Goal: Complete application form

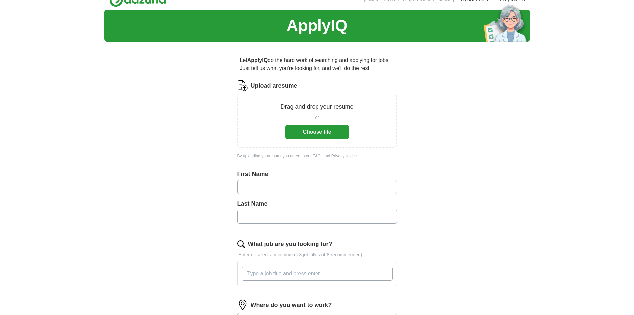
scroll to position [56, 0]
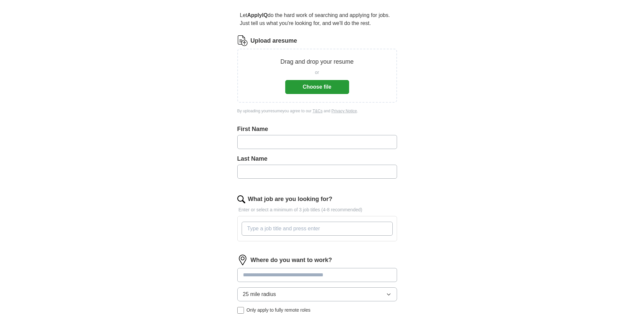
click at [282, 135] on input "text" at bounding box center [317, 142] width 160 height 14
type input "*****"
type input "****"
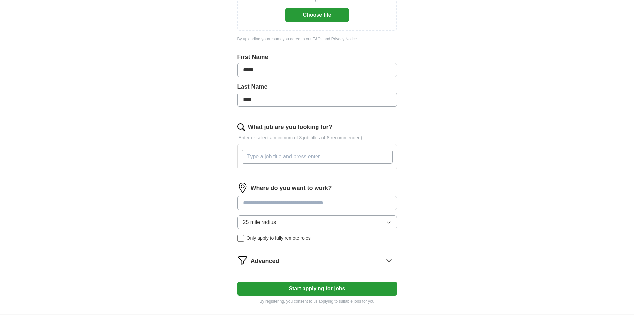
scroll to position [133, 0]
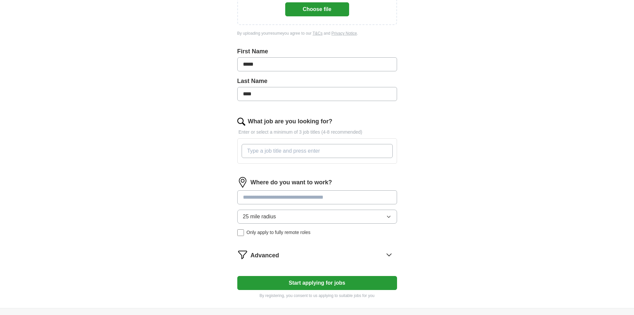
click at [296, 152] on input "What job are you looking for?" at bounding box center [317, 151] width 151 height 14
type input "SQL Server Database Administrator"
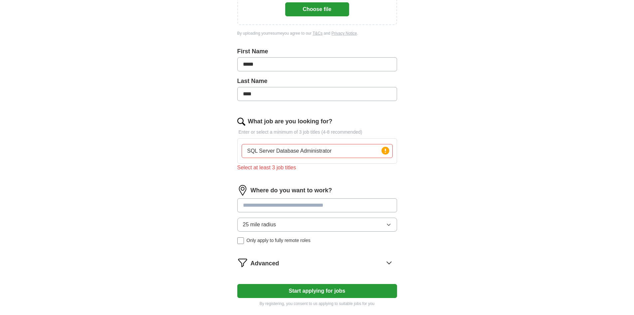
click at [356, 202] on input at bounding box center [317, 205] width 160 height 14
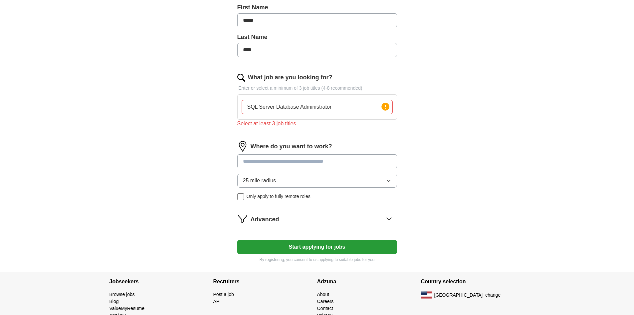
scroll to position [178, 0]
type input "*******"
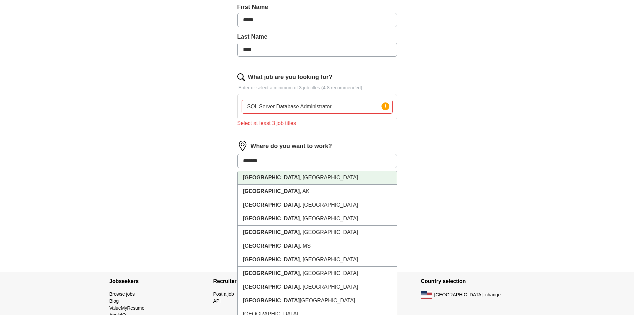
click at [323, 176] on li "[GEOGRAPHIC_DATA] , [GEOGRAPHIC_DATA]" at bounding box center [317, 178] width 159 height 14
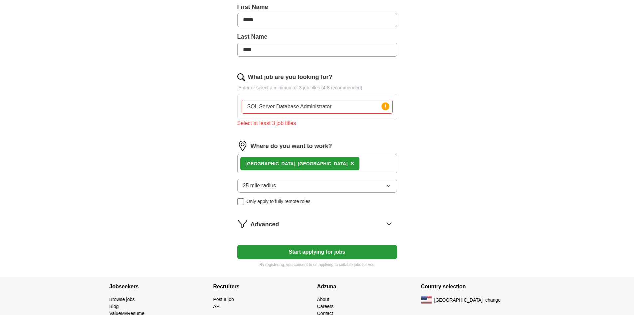
click at [392, 188] on button "25 mile radius" at bounding box center [317, 186] width 160 height 14
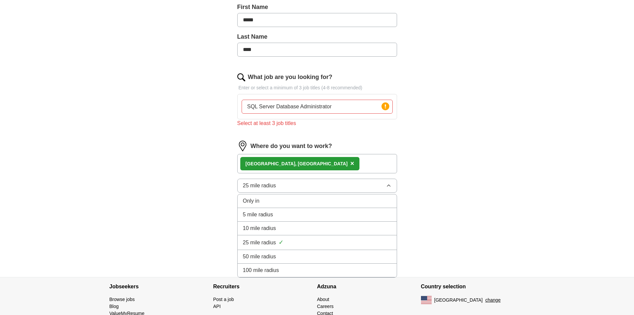
click at [335, 256] on div "50 mile radius" at bounding box center [317, 256] width 149 height 8
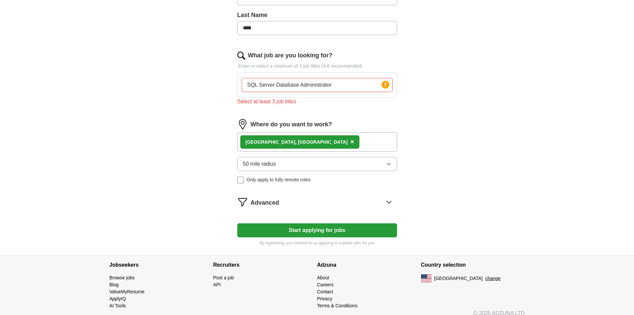
scroll to position [200, 0]
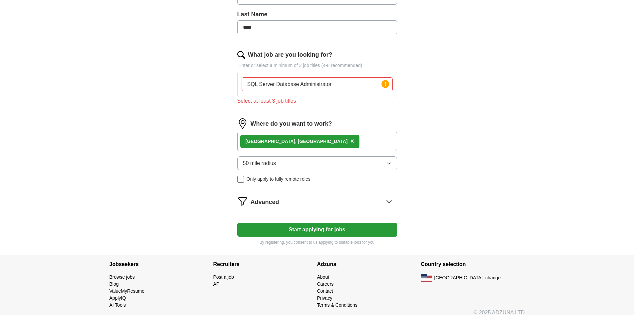
click at [241, 182] on div "Where do you want to work? [GEOGRAPHIC_DATA] , [GEOGRAPHIC_DATA] × 50 mile radi…" at bounding box center [317, 153] width 160 height 70
click at [293, 141] on div "Remote ([GEOGRAPHIC_DATA]) ×" at bounding box center [317, 141] width 160 height 19
click at [346, 83] on input "SQL Server Database Administrator" at bounding box center [317, 84] width 151 height 14
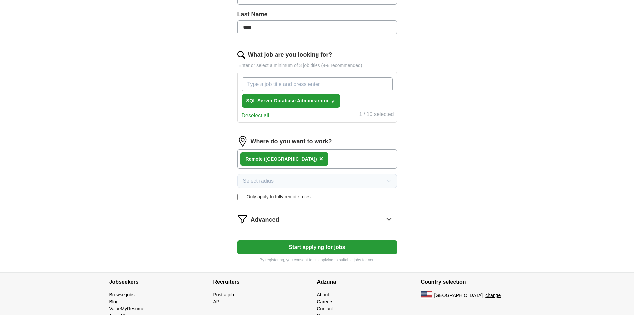
type input "S"
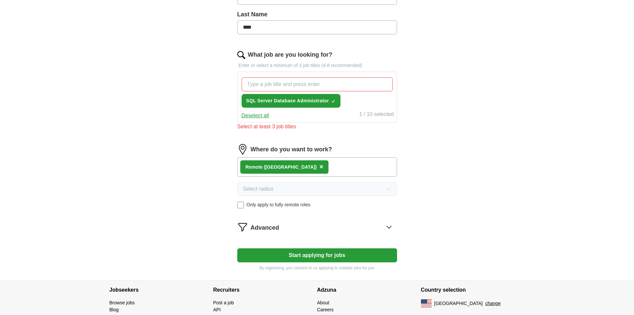
click at [292, 85] on input "What job are you looking for?" at bounding box center [317, 84] width 151 height 14
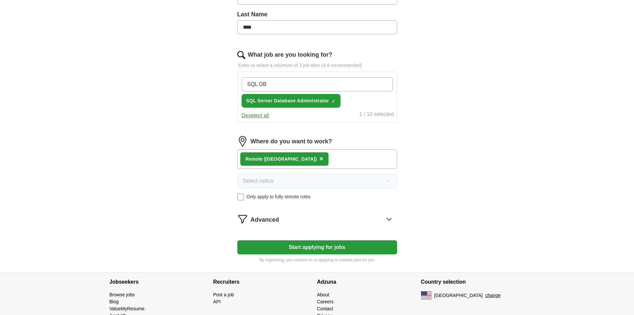
type input "SQL DBA"
type input "Data Engineer"
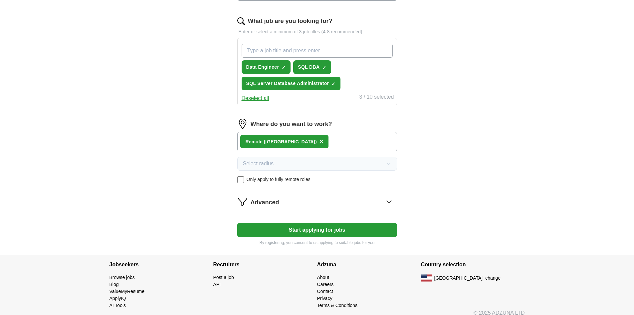
scroll to position [241, 0]
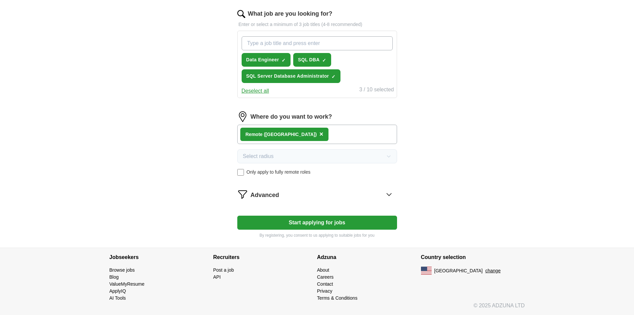
click at [393, 194] on icon at bounding box center [389, 194] width 11 height 11
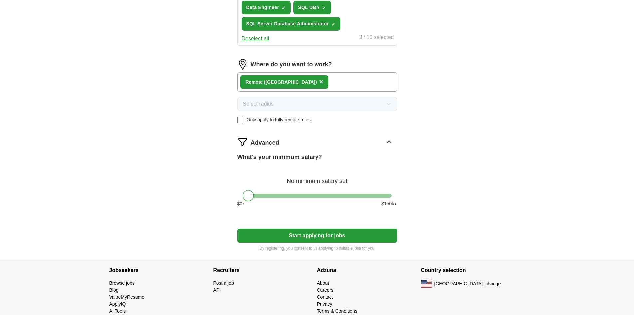
scroll to position [296, 0]
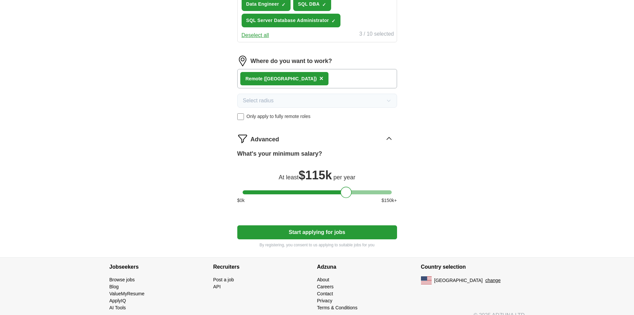
drag, startPoint x: 252, startPoint y: 195, endPoint x: 350, endPoint y: 194, distance: 98.2
click at [350, 194] on div at bounding box center [346, 191] width 11 height 11
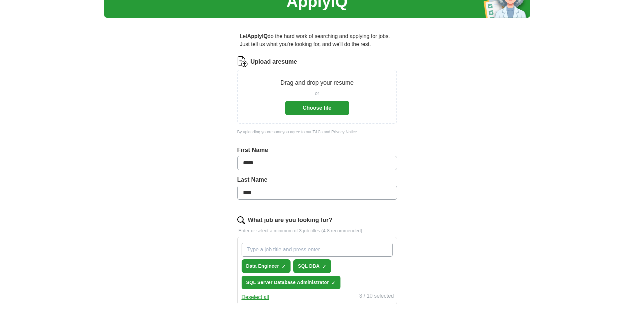
scroll to position [6, 0]
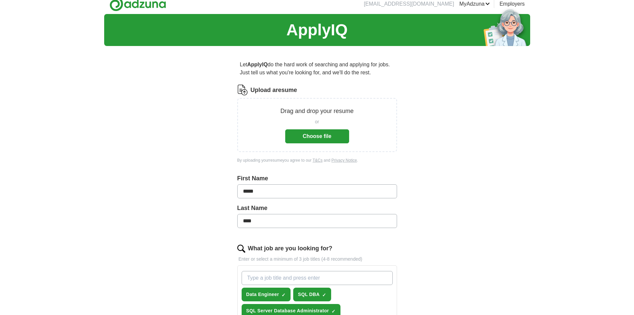
click at [328, 137] on button "Choose file" at bounding box center [317, 136] width 64 height 14
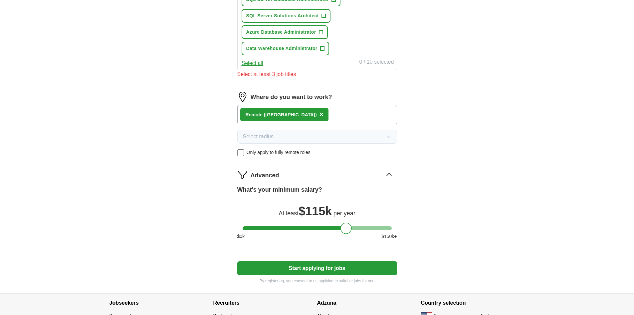
scroll to position [402, 0]
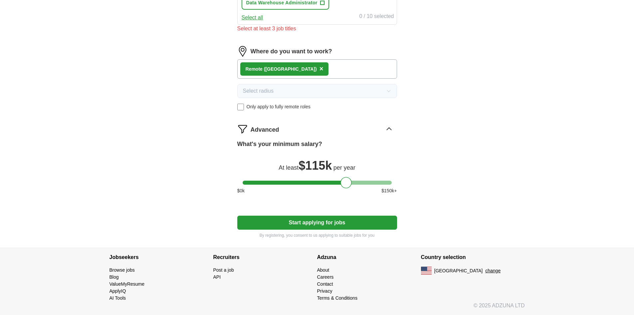
click at [342, 223] on button "Start applying for jobs" at bounding box center [317, 222] width 160 height 14
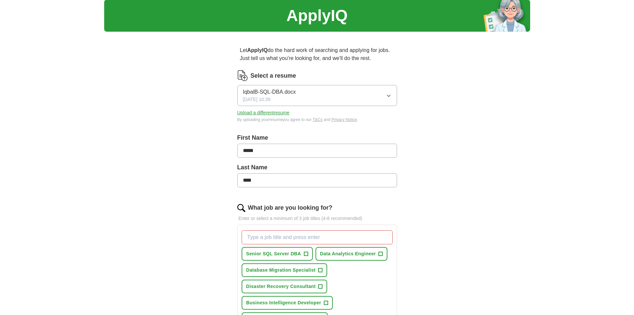
scroll to position [78, 0]
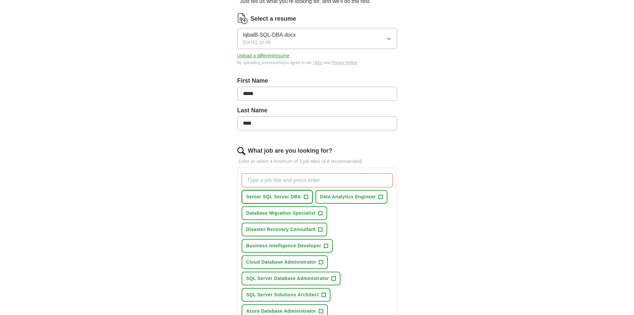
click at [306, 197] on span "+" at bounding box center [306, 196] width 4 height 5
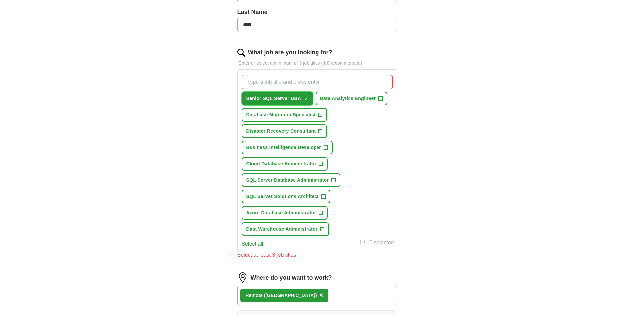
scroll to position [178, 0]
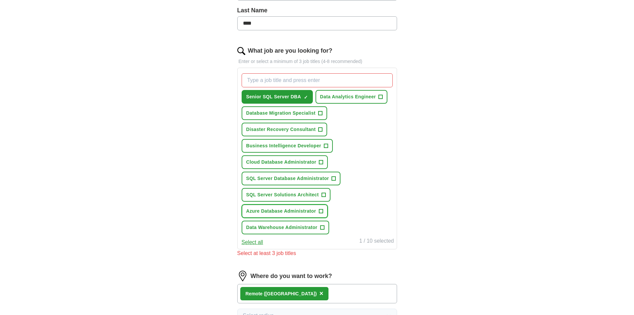
click at [322, 211] on span "+" at bounding box center [321, 210] width 4 height 5
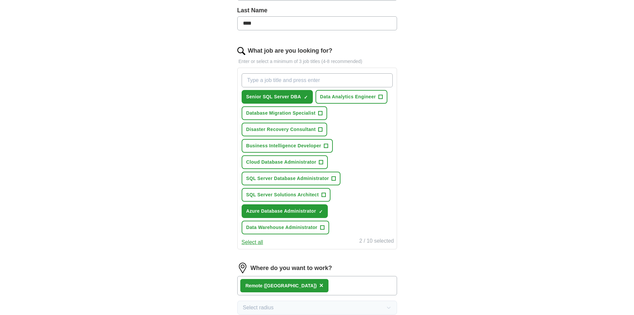
click at [285, 86] on input "What job are you looking for?" at bounding box center [317, 80] width 151 height 14
type input "d"
type input "a"
type input "data engineer"
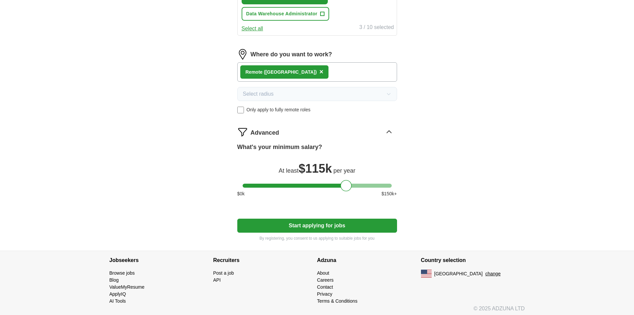
scroll to position [410, 0]
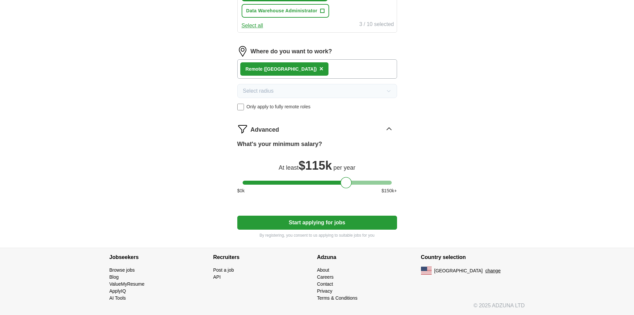
click at [310, 222] on button "Start applying for jobs" at bounding box center [317, 222] width 160 height 14
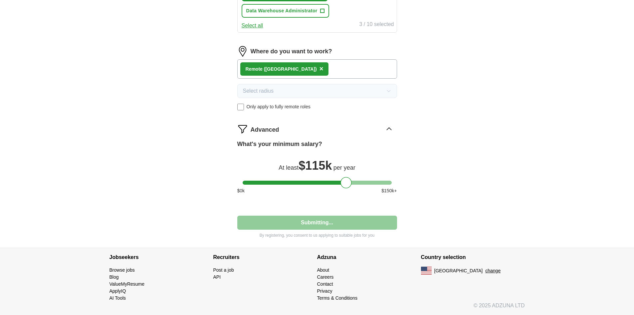
select select "**"
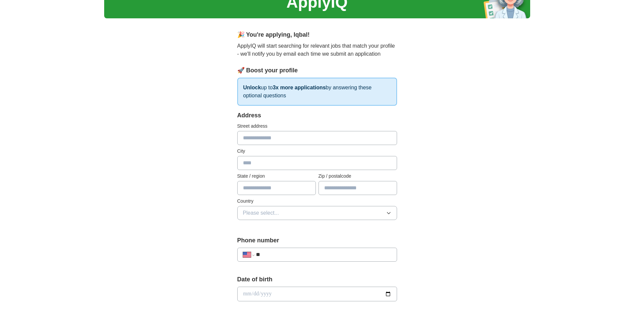
scroll to position [0, 0]
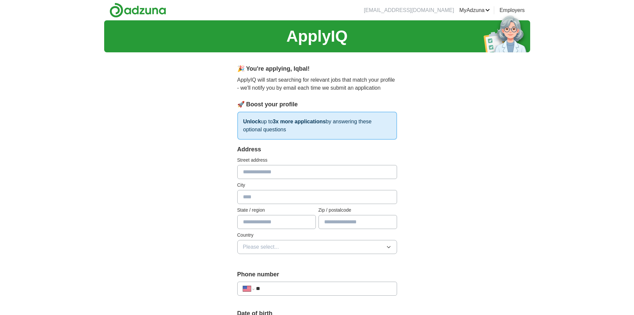
click at [262, 172] on input "text" at bounding box center [317, 172] width 160 height 14
type input "**********"
type input "*******"
type input "**"
type input "*****"
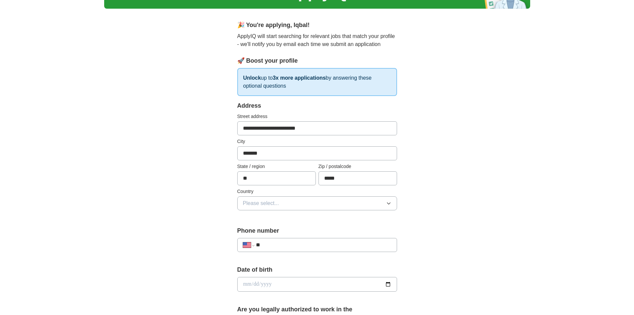
scroll to position [78, 0]
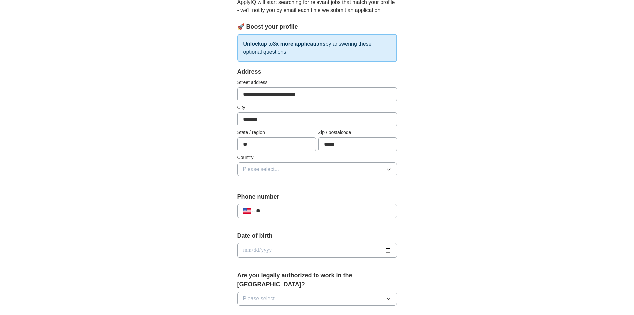
click at [297, 169] on button "Please select..." at bounding box center [317, 169] width 160 height 14
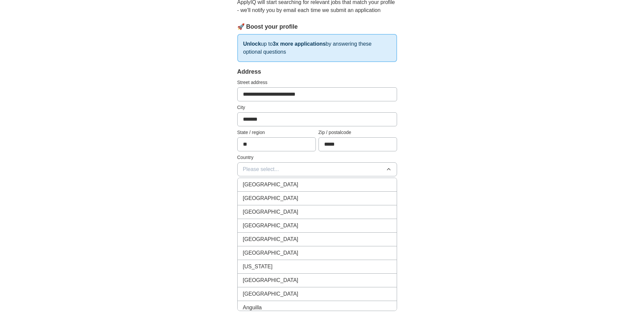
click at [289, 196] on div "[GEOGRAPHIC_DATA]" at bounding box center [317, 198] width 149 height 8
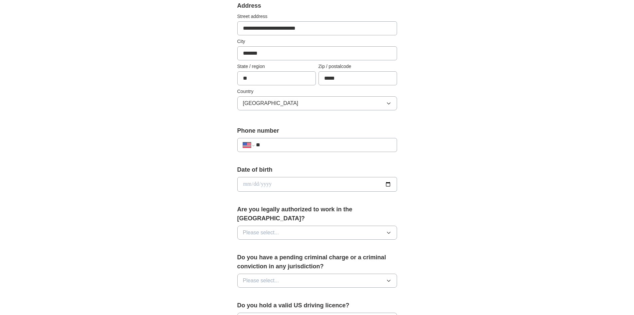
scroll to position [144, 0]
click at [307, 146] on input "**" at bounding box center [323, 144] width 135 height 8
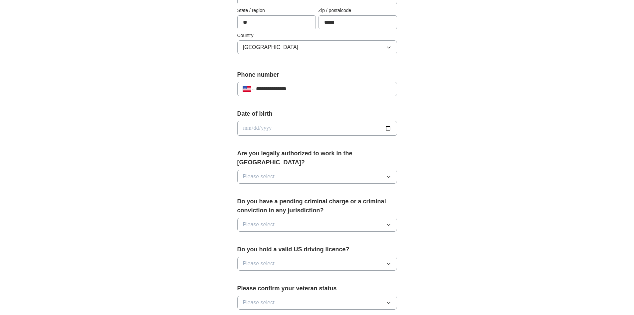
scroll to position [200, 0]
type input "**********"
click at [312, 128] on input "date" at bounding box center [317, 128] width 160 height 15
click at [246, 129] on input "date" at bounding box center [317, 128] width 160 height 15
click at [343, 111] on label "Date of birth" at bounding box center [317, 113] width 160 height 9
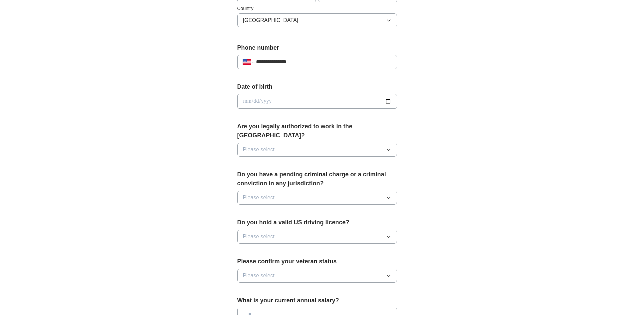
scroll to position [233, 0]
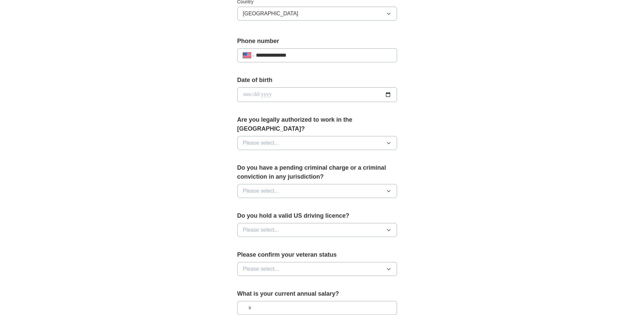
click at [386, 140] on icon "button" at bounding box center [388, 142] width 5 height 5
click at [314, 154] on div "Yes" at bounding box center [317, 158] width 149 height 8
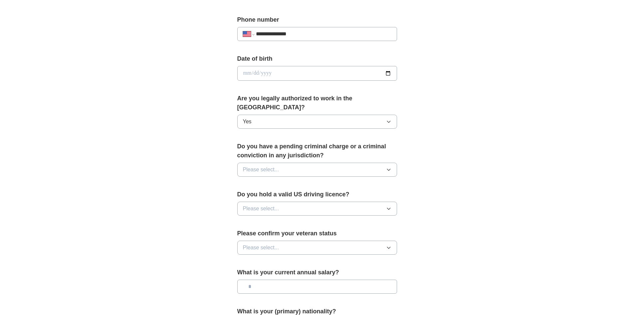
scroll to position [255, 0]
click at [387, 162] on button "Please select..." at bounding box center [317, 169] width 160 height 14
click at [352, 193] on div "No" at bounding box center [317, 197] width 149 height 8
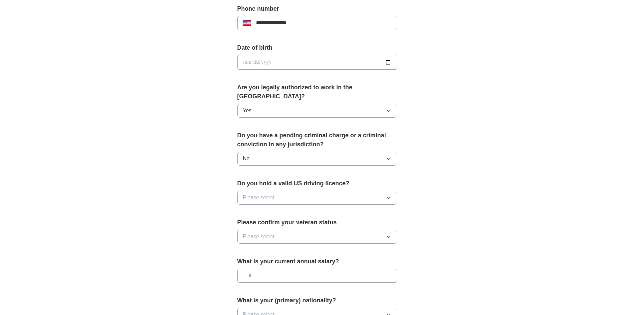
scroll to position [300, 0]
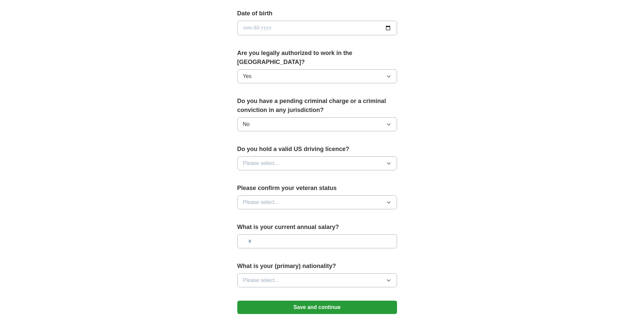
click at [389, 161] on icon "button" at bounding box center [388, 163] width 5 height 5
click at [355, 175] on div "Yes" at bounding box center [317, 179] width 149 height 8
click at [330, 195] on button "Please select..." at bounding box center [317, 202] width 160 height 14
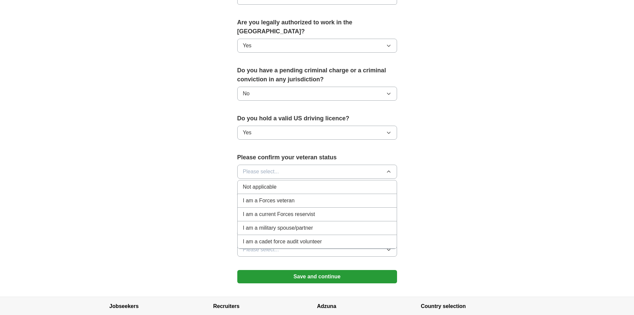
scroll to position [344, 0]
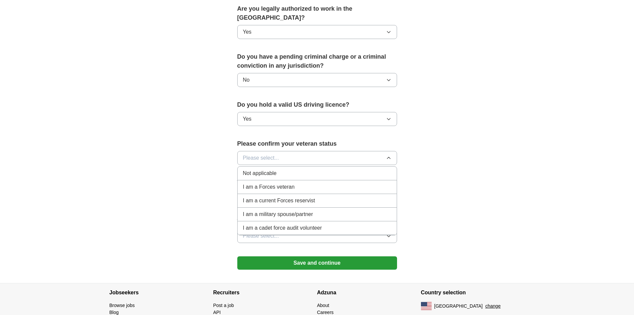
click at [304, 169] on div "Not applicable" at bounding box center [317, 173] width 149 height 8
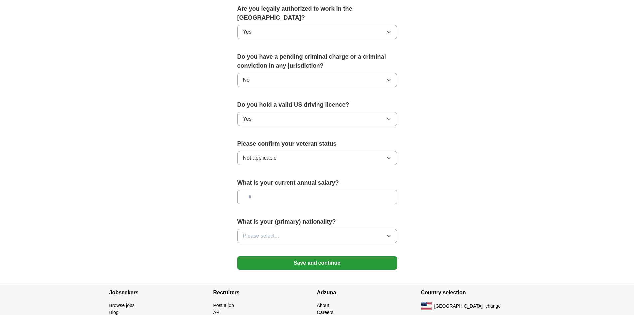
click at [346, 191] on input "text" at bounding box center [317, 197] width 160 height 14
type input "********"
click at [389, 229] on button "Please select..." at bounding box center [317, 236] width 160 height 14
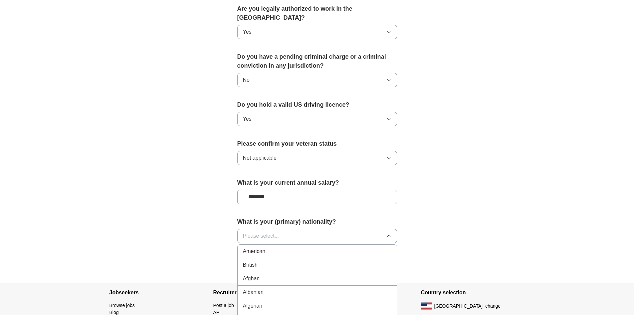
click at [352, 247] on li "American" at bounding box center [317, 251] width 159 height 14
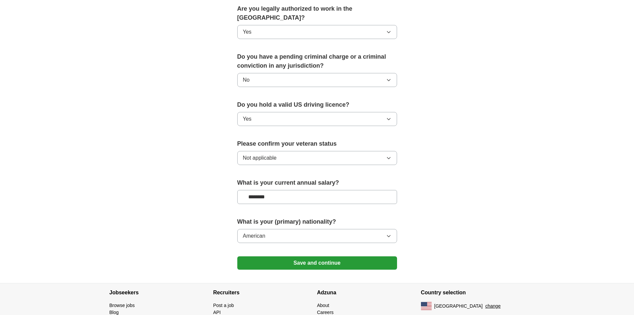
click at [348, 257] on button "Save and continue" at bounding box center [317, 262] width 160 height 13
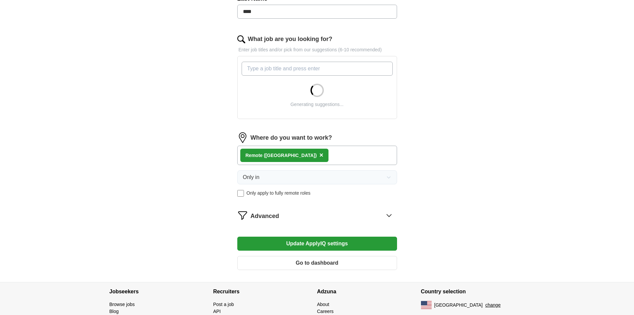
scroll to position [157, 0]
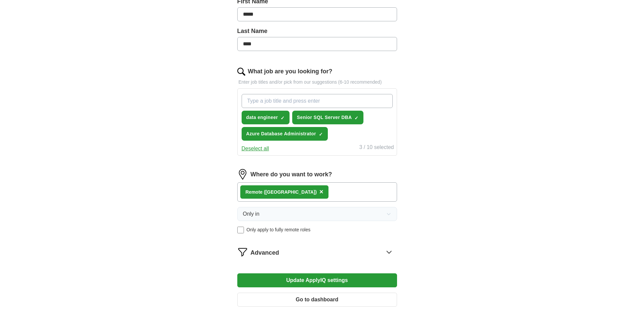
click at [391, 252] on icon at bounding box center [389, 251] width 11 height 11
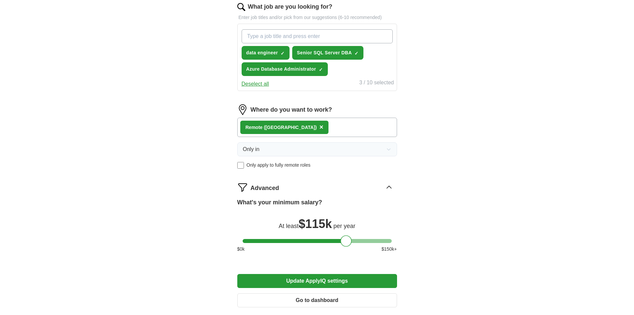
scroll to position [234, 0]
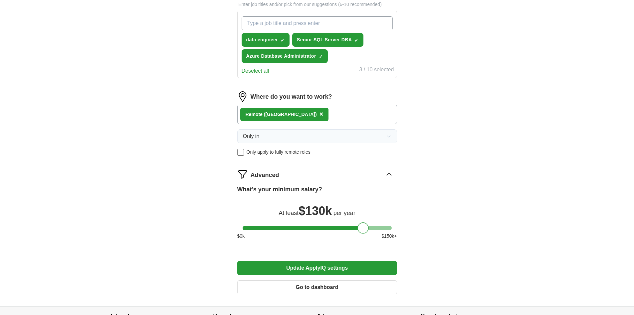
drag, startPoint x: 347, startPoint y: 229, endPoint x: 364, endPoint y: 229, distance: 17.7
click at [364, 229] on div at bounding box center [363, 227] width 11 height 11
click at [338, 266] on button "Update ApplyIQ settings" at bounding box center [317, 268] width 160 height 14
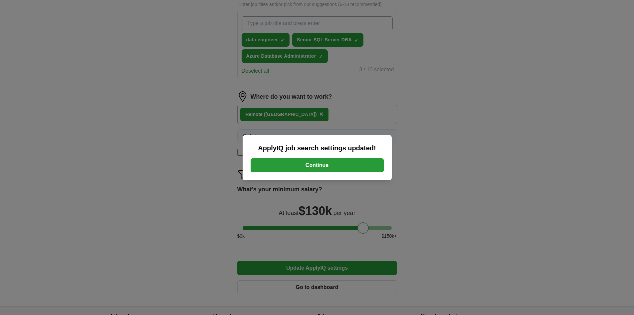
click at [338, 164] on button "Continue" at bounding box center [317, 165] width 133 height 14
